Goal: Check status: Check status

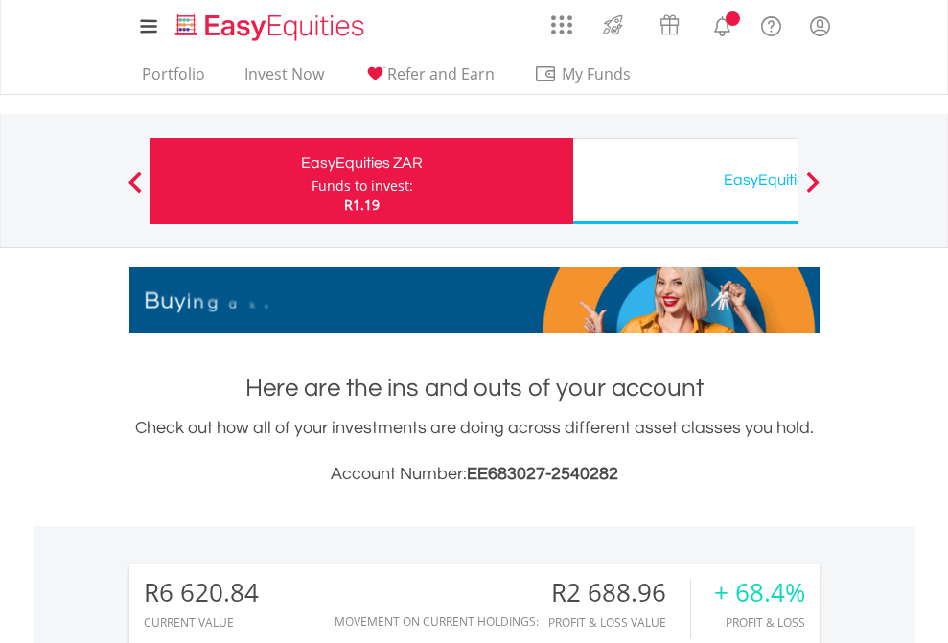
scroll to position [184, 301]
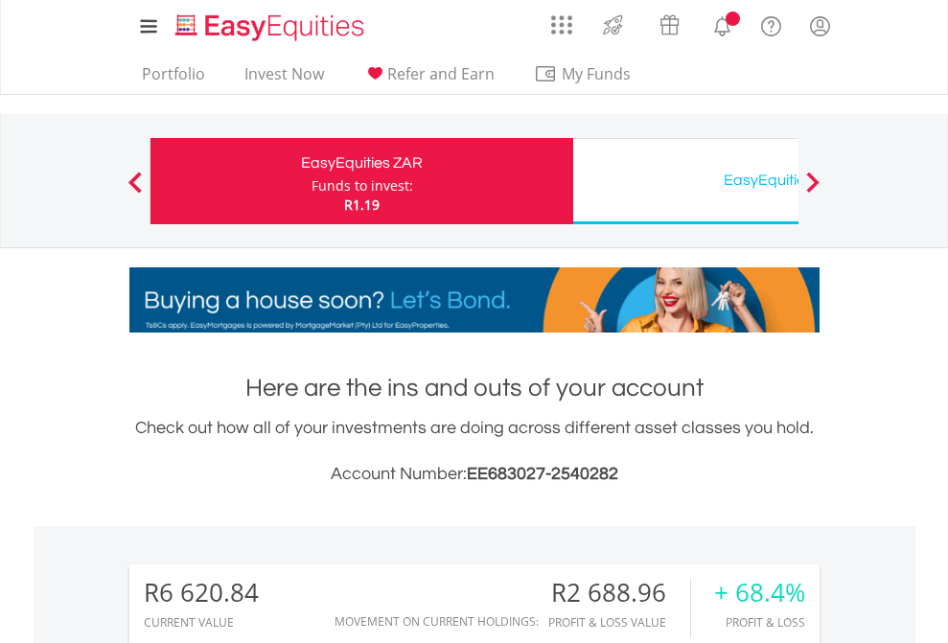
click at [311, 181] on div "Funds to invest:" at bounding box center [362, 185] width 102 height 19
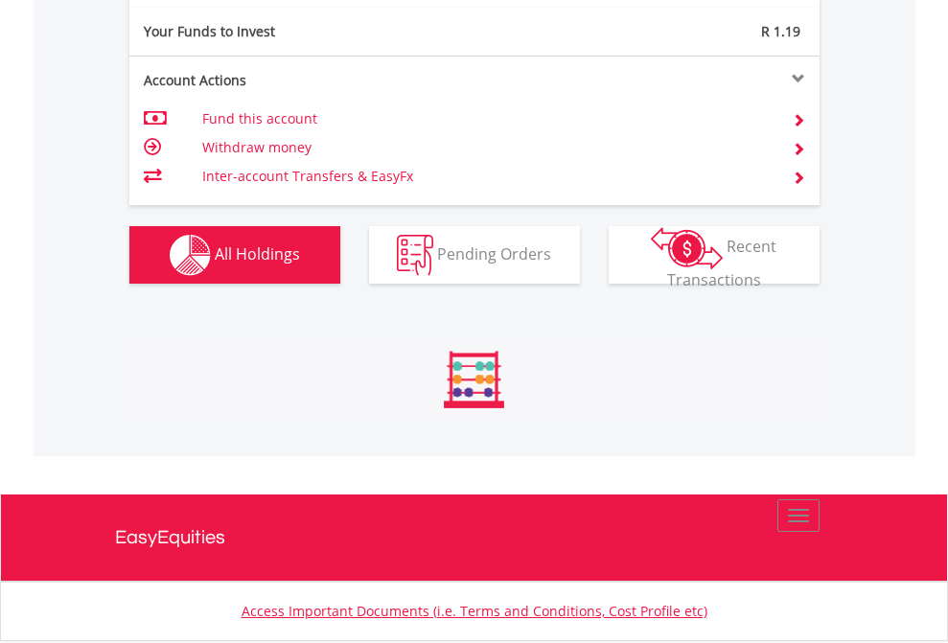
scroll to position [184, 301]
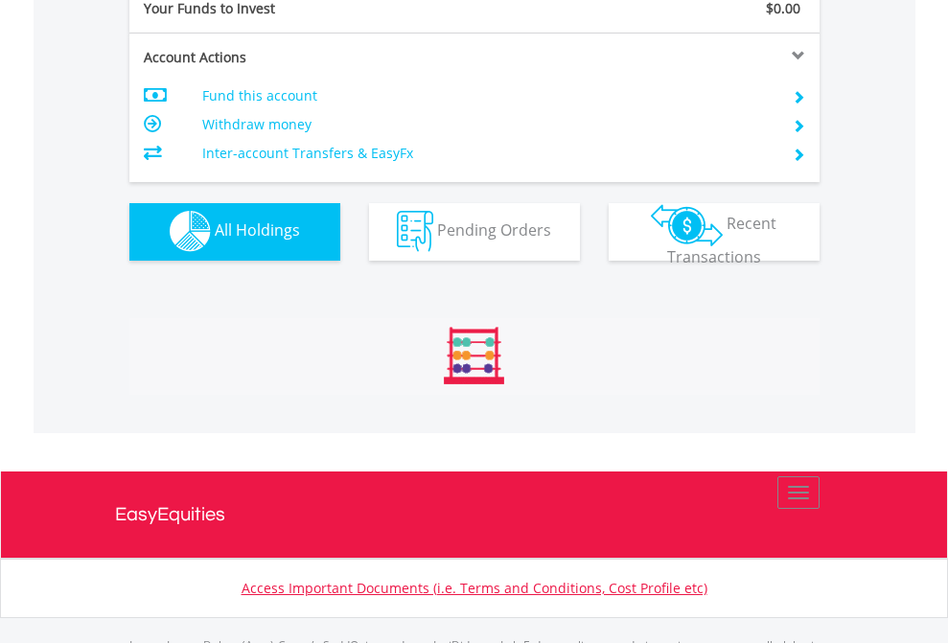
scroll to position [1897, 0]
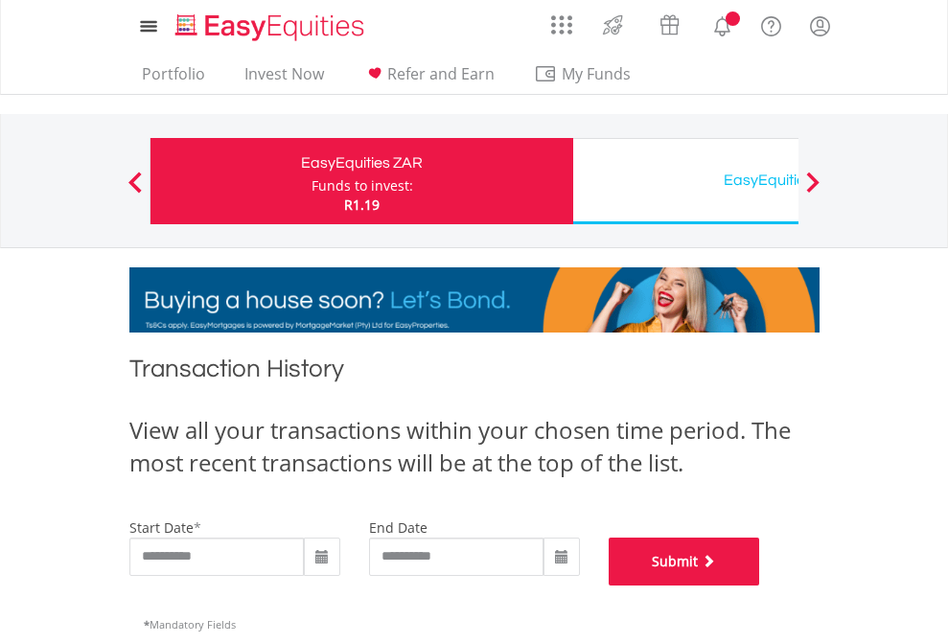
click at [760, 585] on button "Submit" at bounding box center [683, 562] width 151 height 48
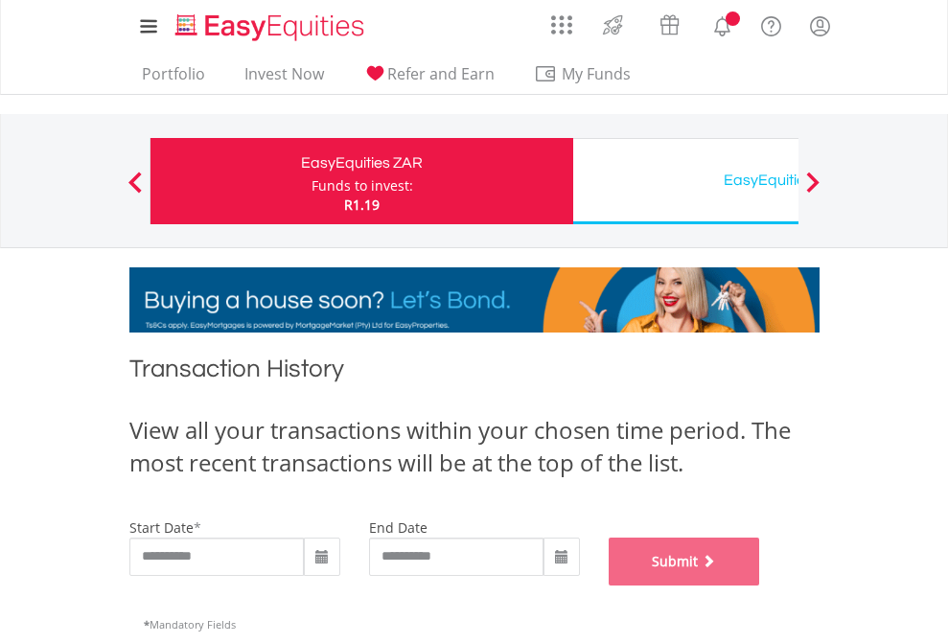
scroll to position [777, 0]
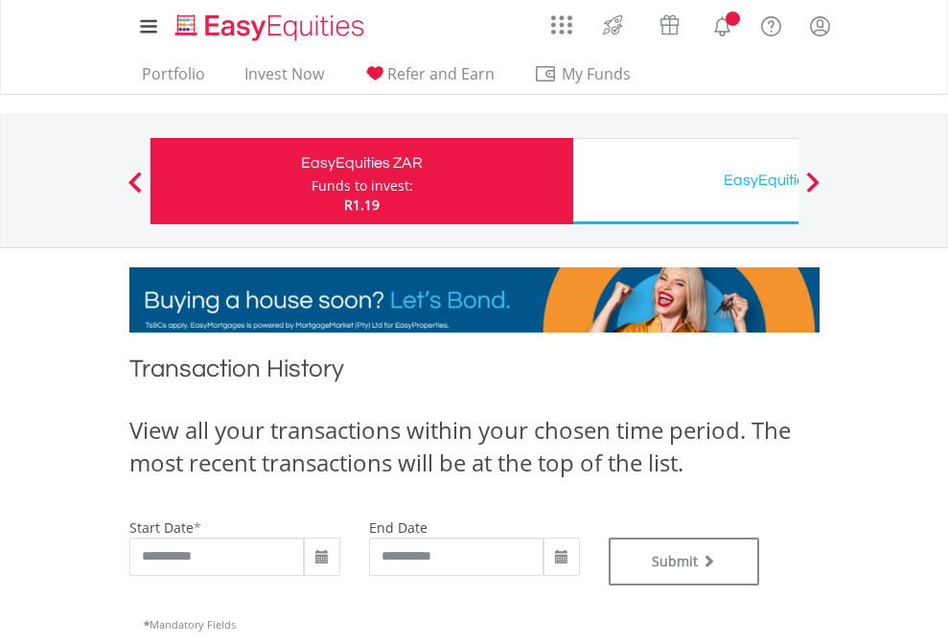
click at [685, 181] on div "EasyEquities USD" at bounding box center [785, 180] width 400 height 27
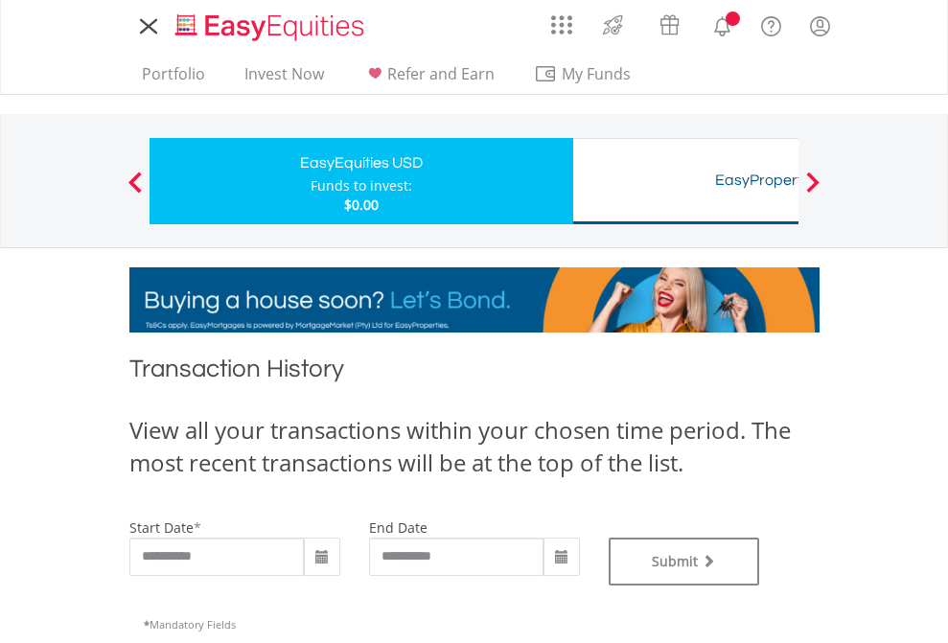
type input "**********"
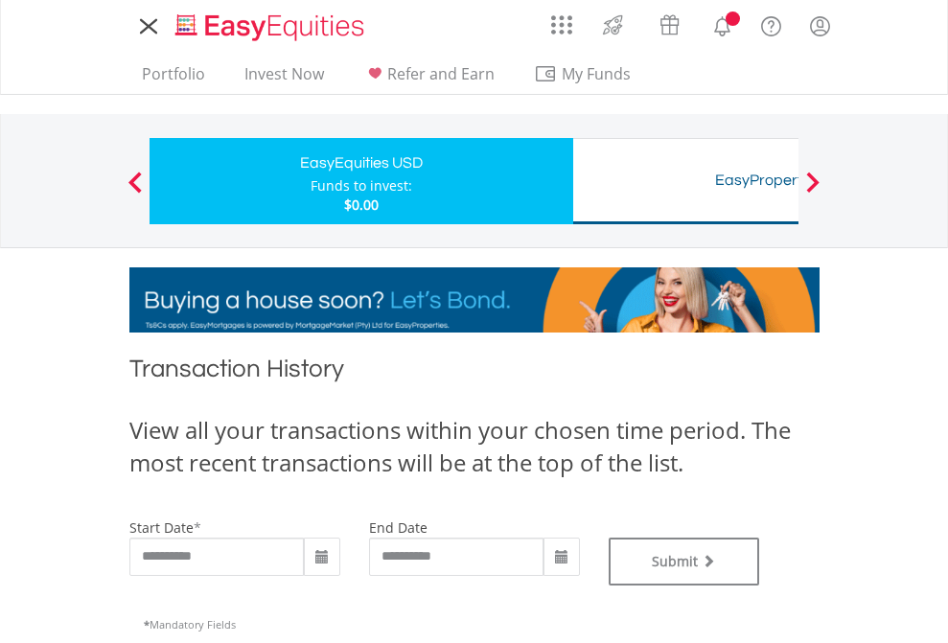
type input "**********"
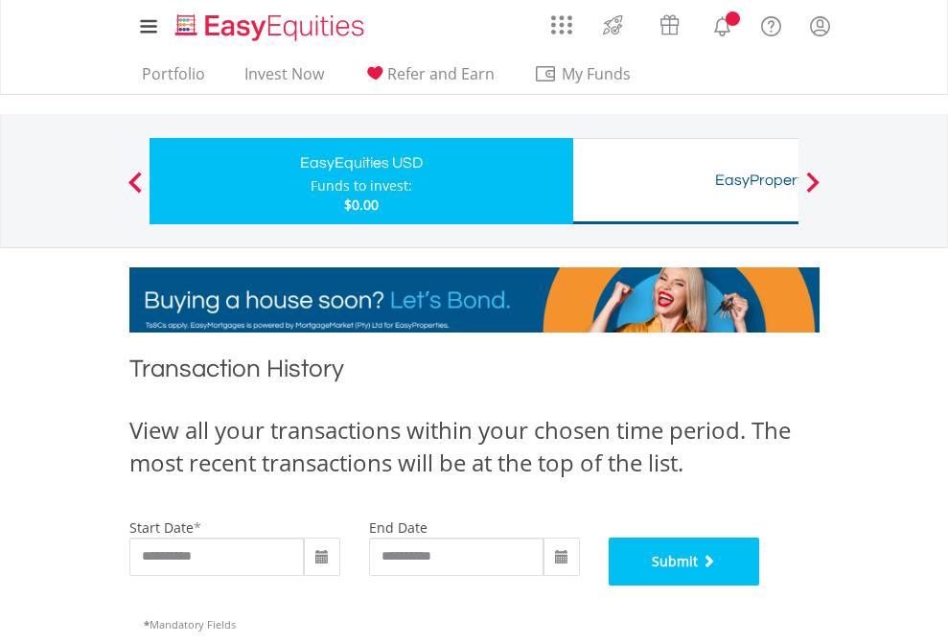
click at [760, 585] on button "Submit" at bounding box center [683, 562] width 151 height 48
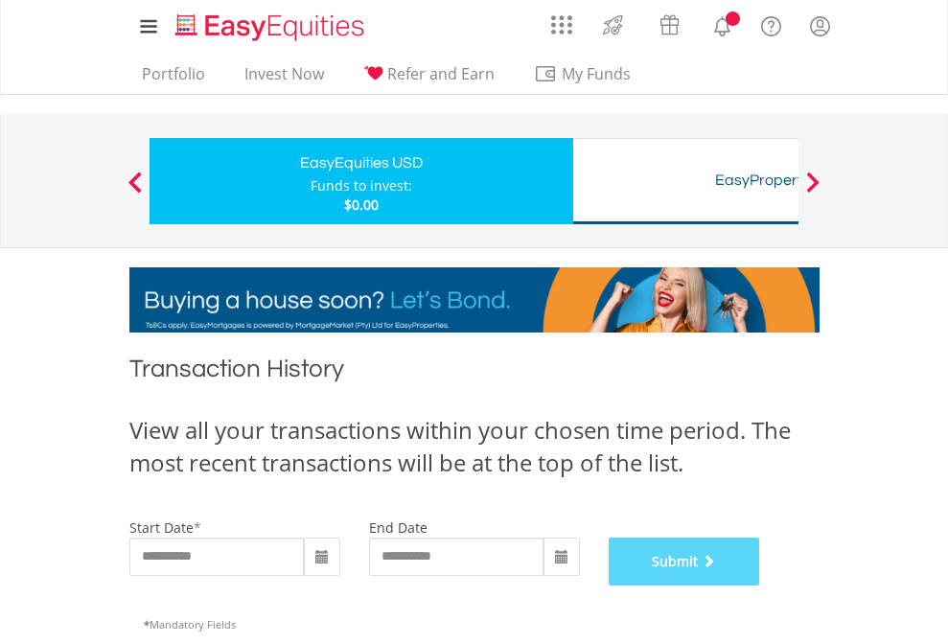
scroll to position [777, 0]
